Goal: Information Seeking & Learning: Check status

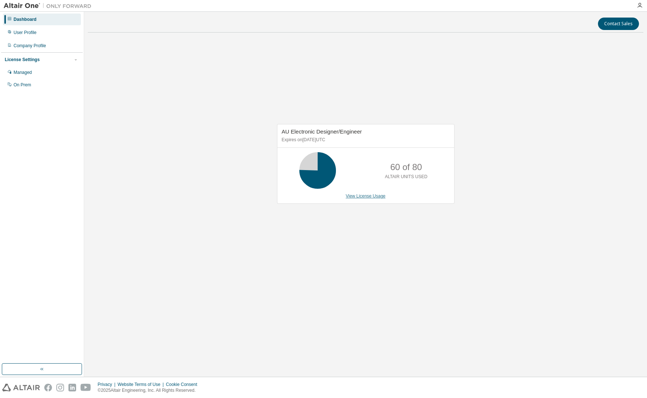
click at [366, 195] on link "View License Usage" at bounding box center [366, 196] width 40 height 5
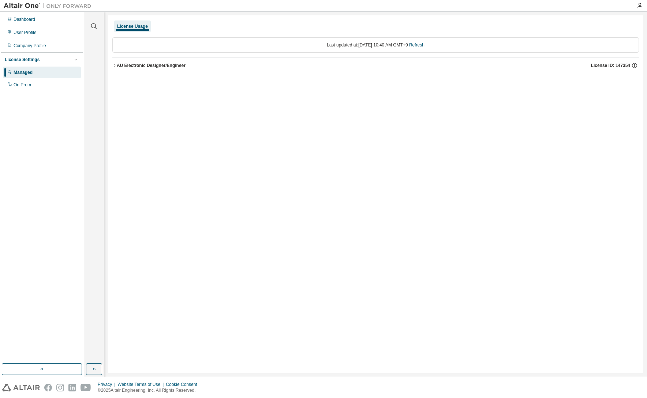
click at [135, 66] on div "AU Electronic Designer/Engineer" at bounding box center [151, 66] width 69 height 6
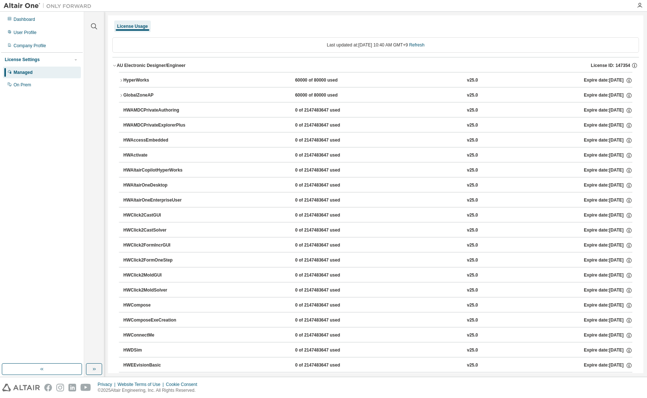
click at [140, 81] on div "HyperWorks" at bounding box center [156, 80] width 66 height 7
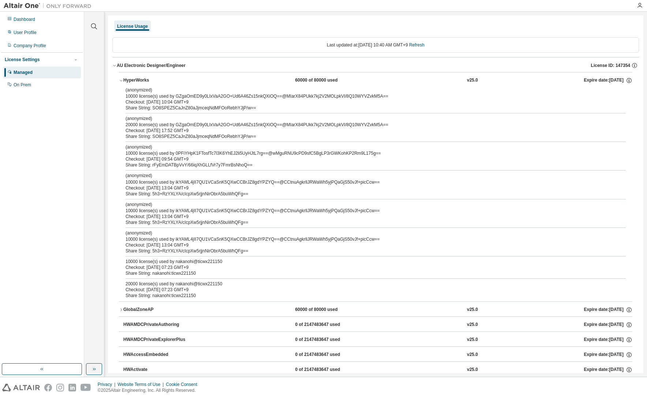
scroll to position [110, 0]
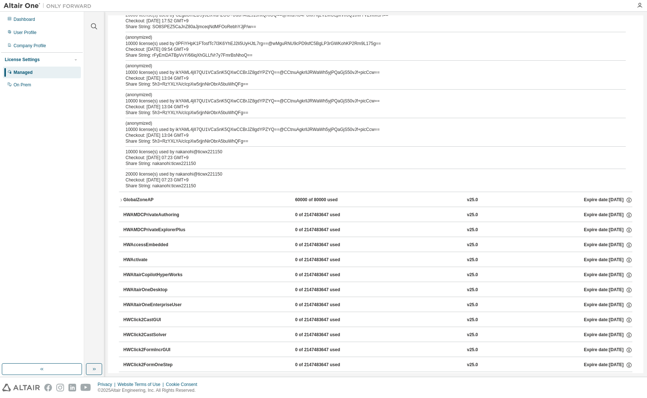
click at [149, 198] on div "GlobalZoneAP" at bounding box center [156, 200] width 66 height 7
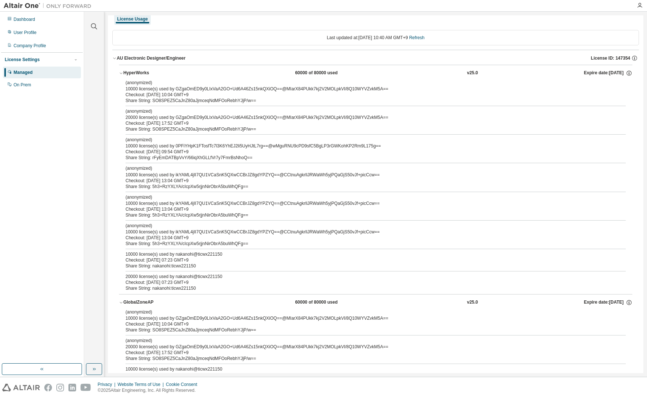
scroll to position [0, 0]
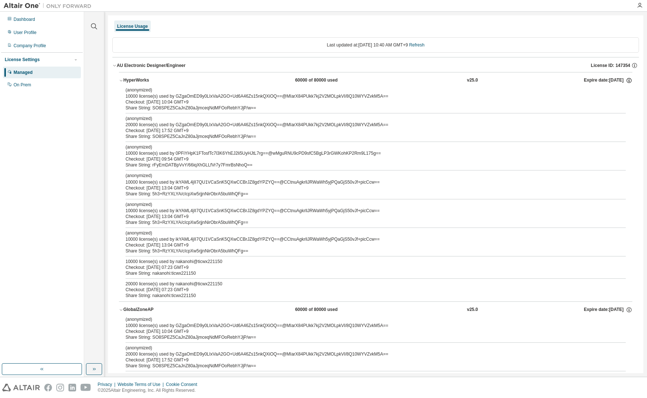
click at [626, 81] on icon "button" at bounding box center [629, 80] width 7 height 7
drag, startPoint x: 411, startPoint y: 217, endPoint x: 434, endPoint y: 76, distance: 143.1
click at [119, 308] on icon "button" at bounding box center [121, 310] width 4 height 4
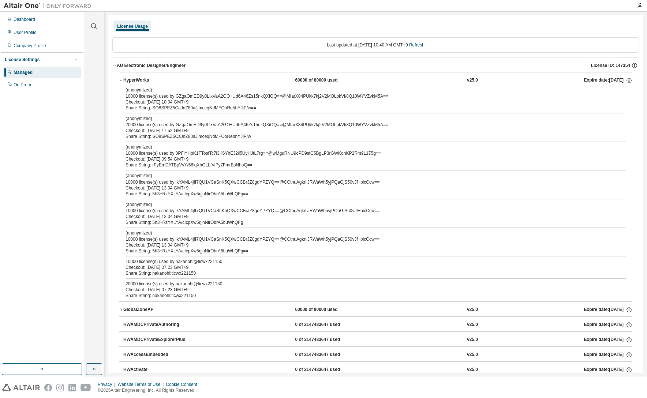
click at [125, 77] on button "HyperWorks 60000 of 80000 used v25.0 Expire date: [DATE]" at bounding box center [375, 80] width 513 height 16
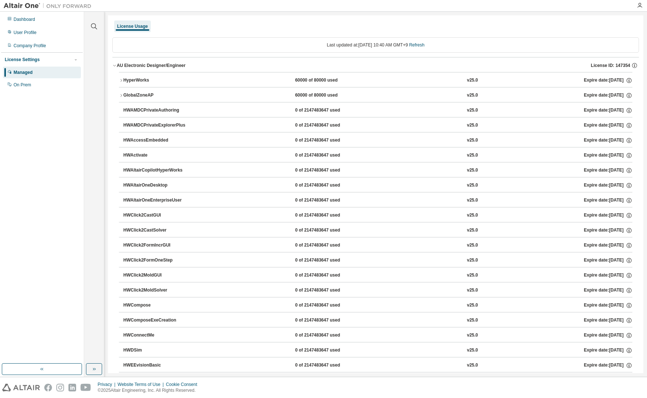
click at [120, 78] on icon "button" at bounding box center [121, 80] width 4 height 4
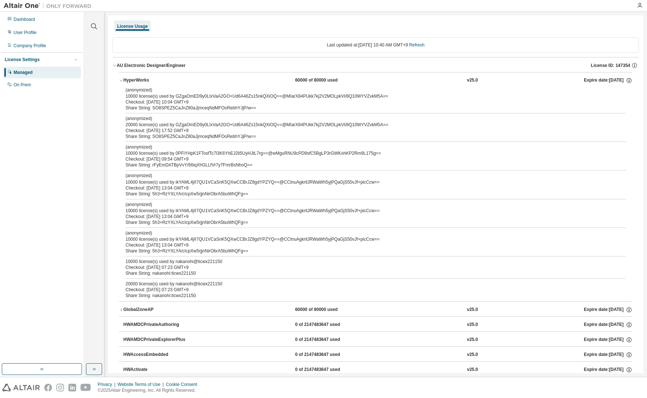
click at [120, 78] on icon "button" at bounding box center [121, 80] width 4 height 4
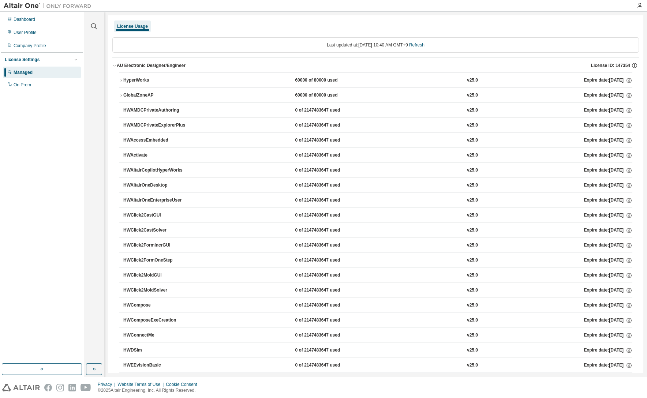
click at [364, 50] on div "Last updated at: [DATE] 10:40 AM GMT+9 Refresh" at bounding box center [375, 44] width 527 height 15
click at [26, 87] on div "On Prem" at bounding box center [23, 85] width 18 height 6
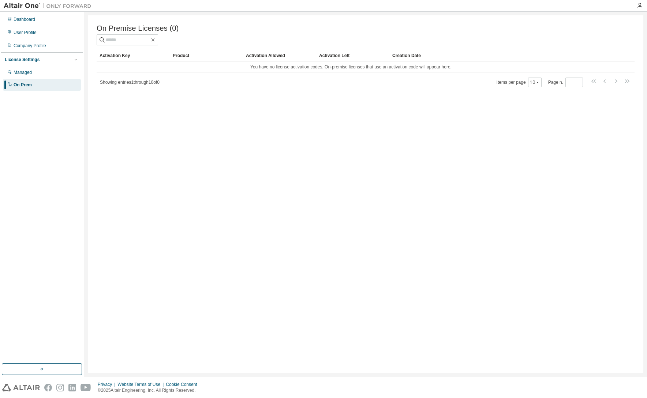
click at [38, 63] on div "License Settings" at bounding box center [42, 59] width 74 height 7
click at [35, 31] on div "User Profile" at bounding box center [25, 33] width 23 height 6
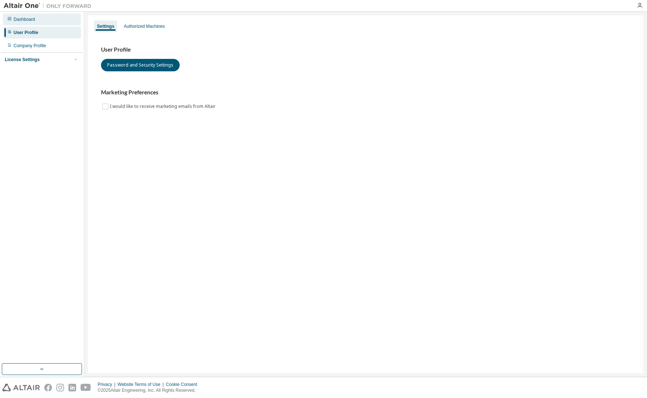
click at [44, 19] on div "Dashboard" at bounding box center [42, 20] width 78 height 12
